Goal: Navigation & Orientation: Find specific page/section

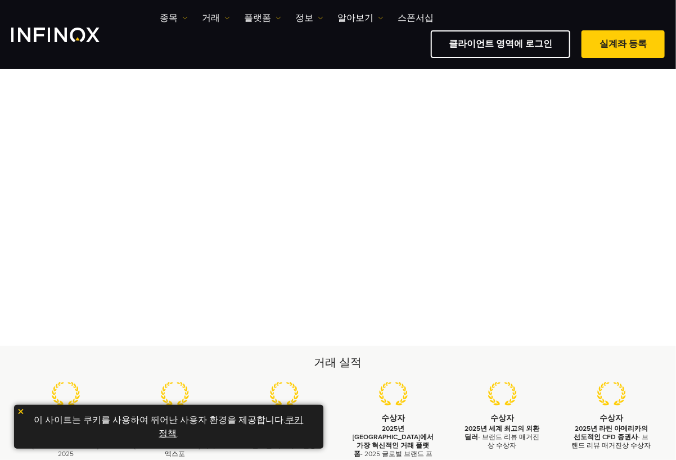
scroll to position [169, 0]
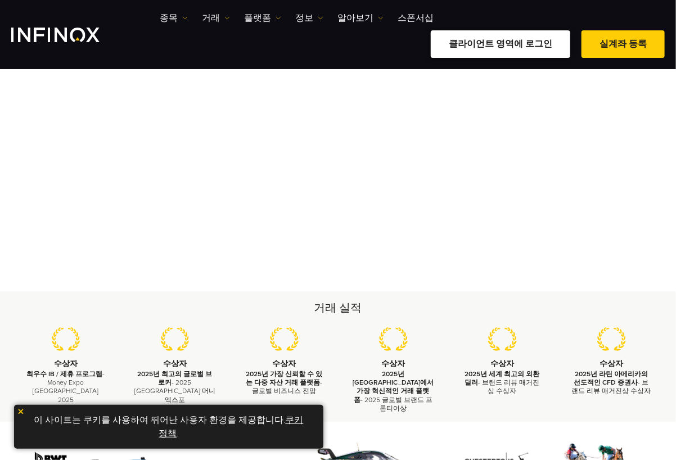
click at [491, 30] on link "클라이언트 영역에 로그인" at bounding box center [501, 44] width 140 height 28
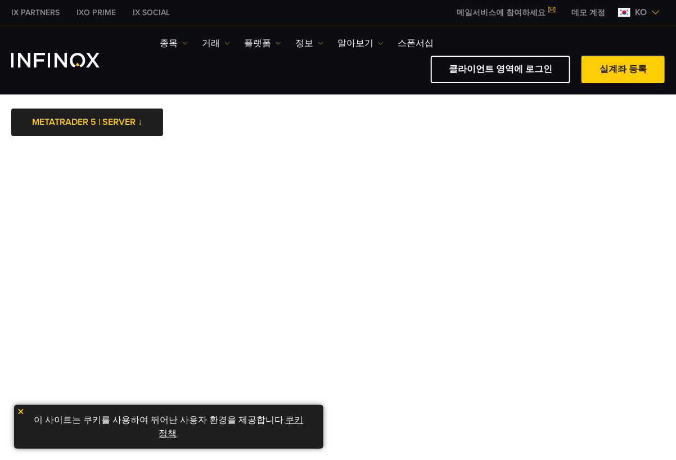
click at [282, 418] on link "쿠키 정책" at bounding box center [231, 427] width 145 height 25
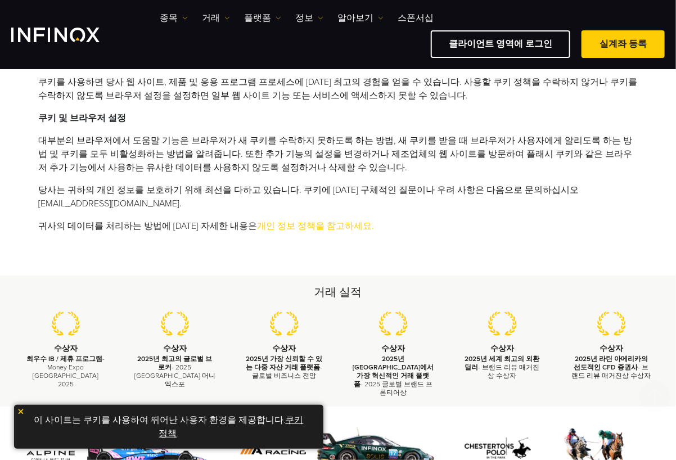
scroll to position [731, 0]
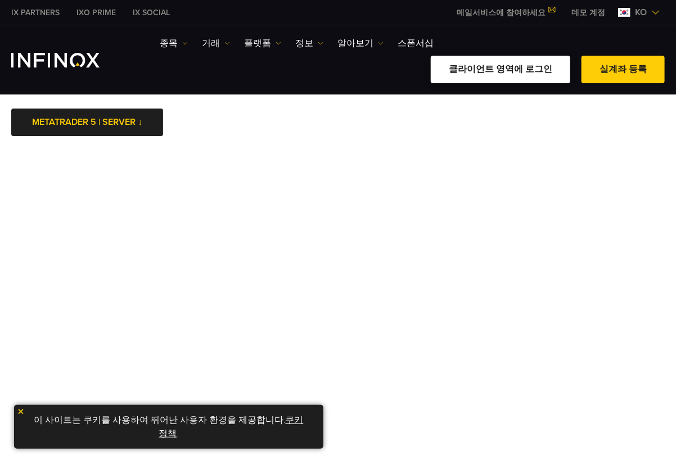
click at [481, 56] on link "클라이언트 영역에 로그인" at bounding box center [501, 70] width 140 height 28
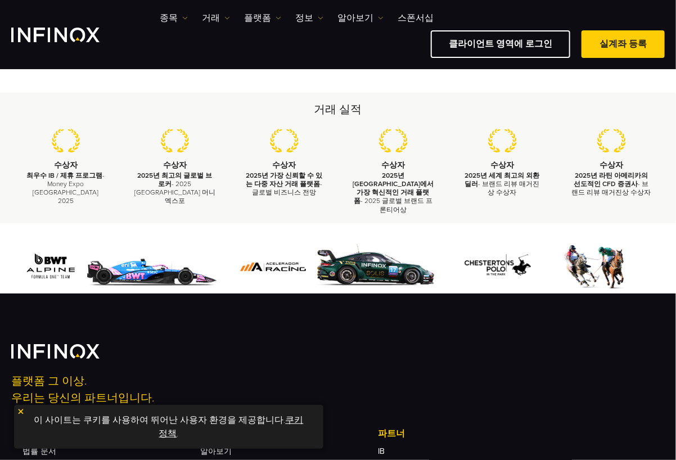
scroll to position [506, 0]
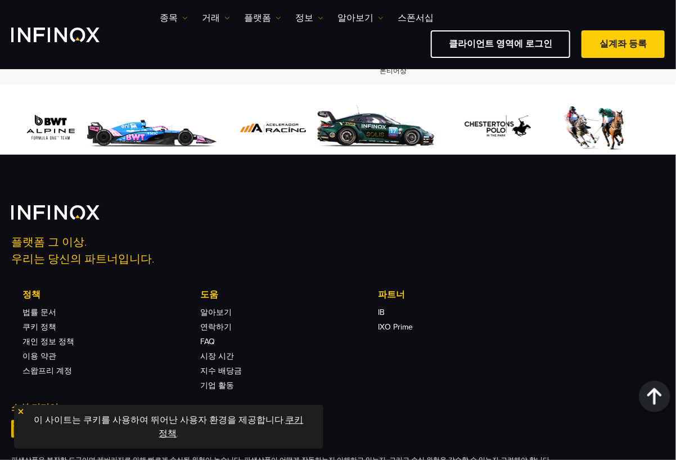
click at [293, 421] on link "쿠키 정책" at bounding box center [231, 427] width 145 height 25
